Goal: Transaction & Acquisition: Purchase product/service

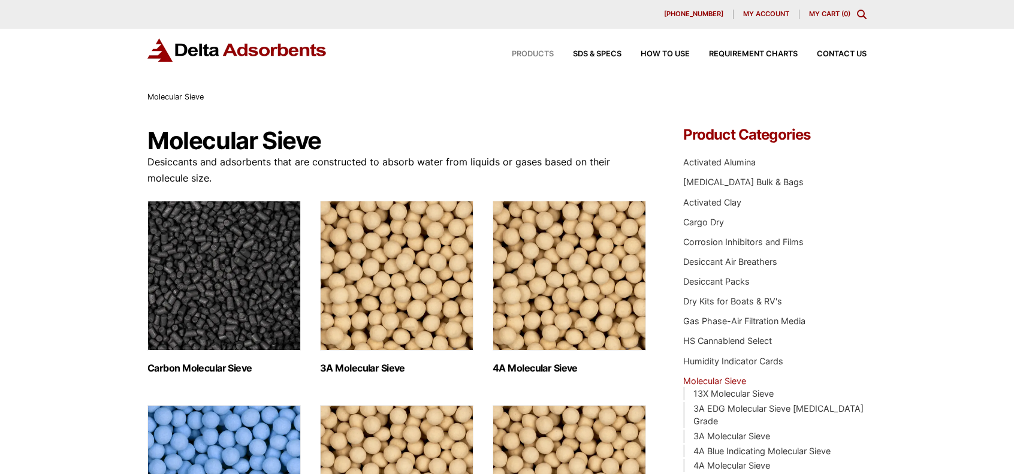
click at [520, 57] on span "Products" at bounding box center [533, 54] width 42 height 8
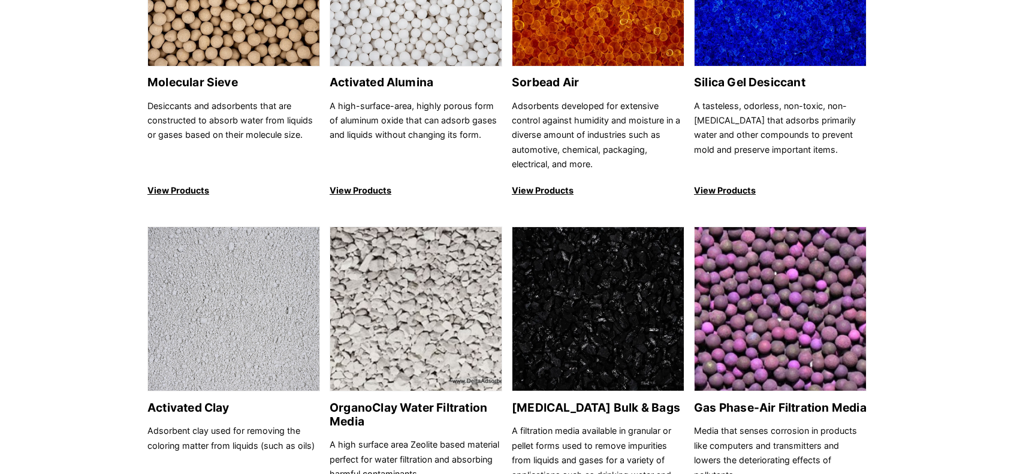
scroll to position [317, 0]
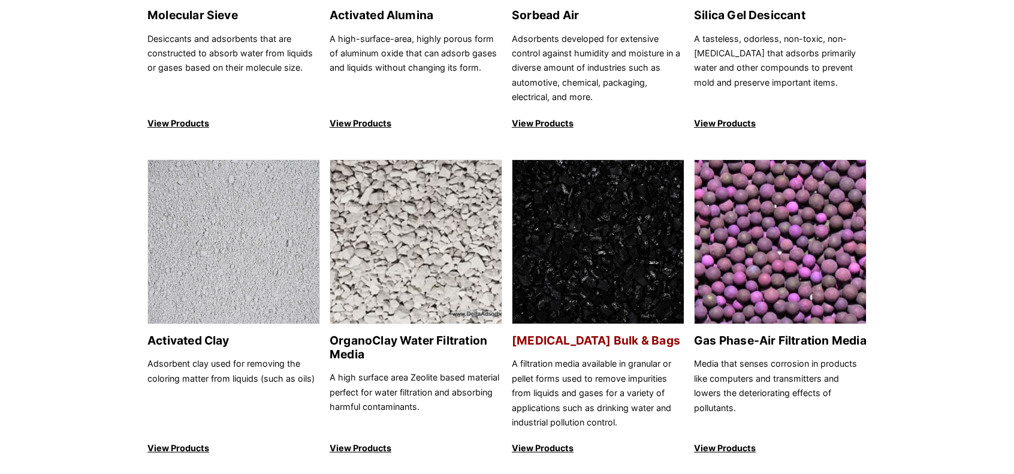
click at [539, 442] on p "View Products" at bounding box center [598, 448] width 173 height 14
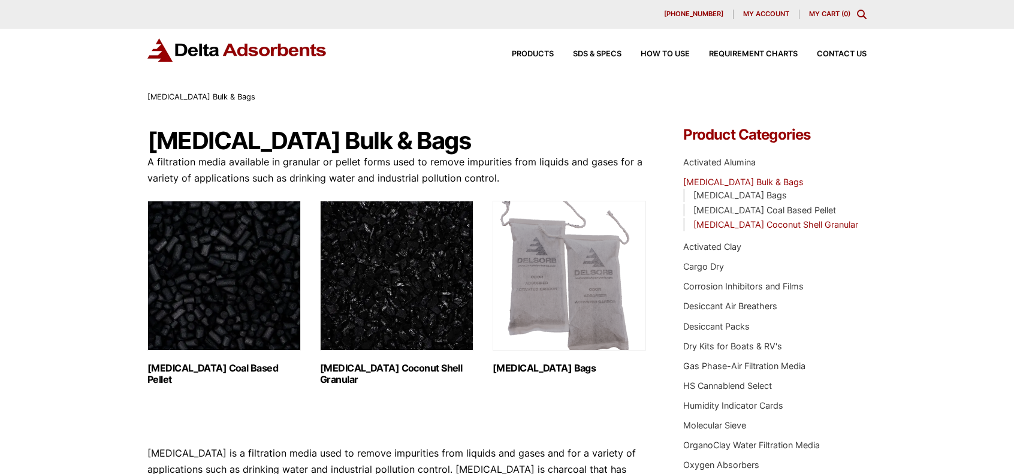
click at [734, 226] on link "Activated Carbon Coconut Shell Granular" at bounding box center [775, 224] width 165 height 10
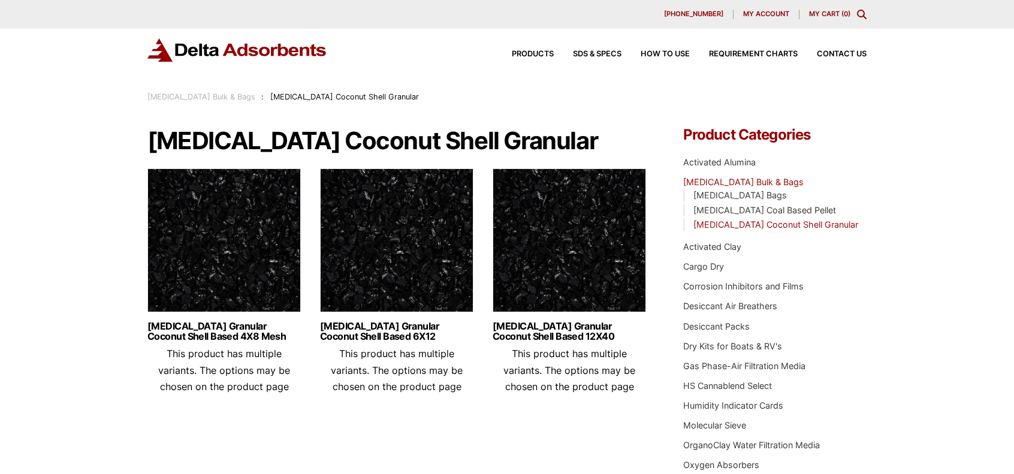
drag, startPoint x: 145, startPoint y: 39, endPoint x: 231, endPoint y: 50, distance: 86.4
click at [231, 50] on div "Products SDS & SPECS How to Use Requirement Charts Contact Us" at bounding box center [507, 60] width 1014 height 62
drag, startPoint x: 173, startPoint y: 38, endPoint x: 629, endPoint y: 384, distance: 571.8
click at [629, 384] on div "Our website has detected that you are using an outdated browser that will preve…" at bounding box center [507, 413] width 1014 height 827
click at [645, 340] on link "Activated Carbon Granular Coconut Shell Based 12X40" at bounding box center [569, 331] width 153 height 20
